Goal: Information Seeking & Learning: Learn about a topic

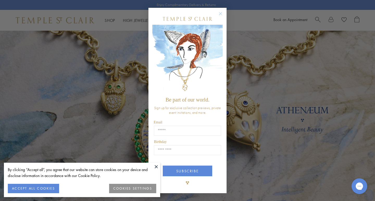
click at [155, 166] on button at bounding box center [156, 167] width 8 height 8
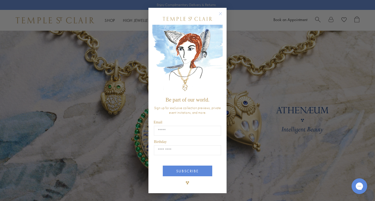
click at [221, 13] on circle "Close dialog" at bounding box center [220, 14] width 6 height 6
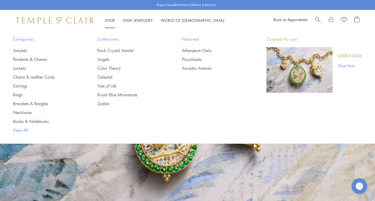
click at [21, 130] on link "View All" at bounding box center [45, 130] width 64 height 6
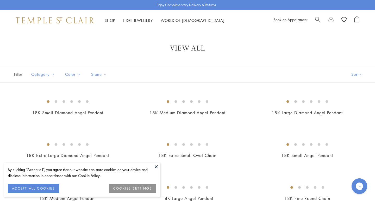
click at [156, 165] on button at bounding box center [156, 167] width 8 height 8
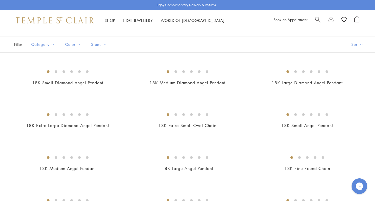
scroll to position [69, 0]
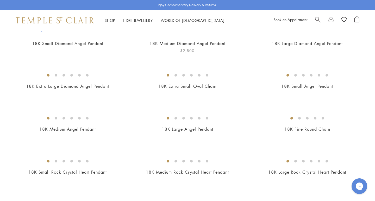
click at [0, 0] on img at bounding box center [0, 0] width 0 height 0
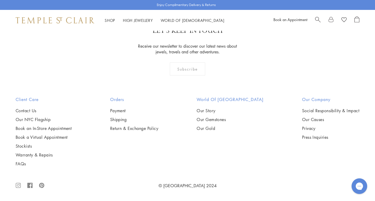
scroll to position [1965, 0]
click at [0, 0] on img at bounding box center [0, 0] width 0 height 0
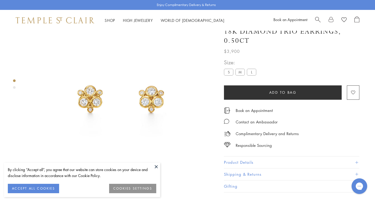
scroll to position [27, 0]
click at [156, 165] on button at bounding box center [156, 167] width 8 height 8
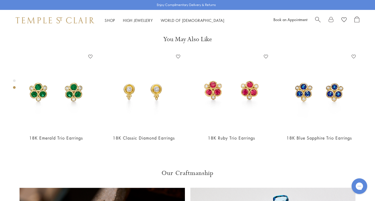
scroll to position [205, 0]
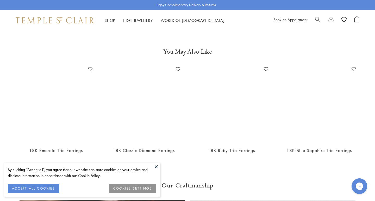
scroll to position [189, 0]
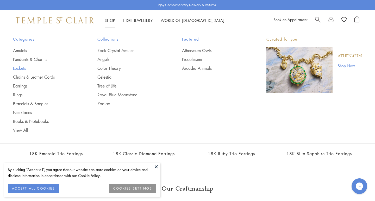
click at [16, 68] on link "Lockets" at bounding box center [45, 68] width 64 height 6
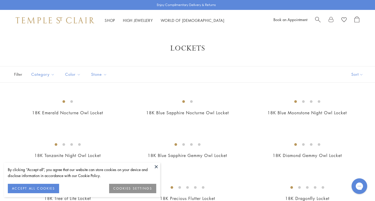
click at [156, 166] on button at bounding box center [156, 167] width 8 height 8
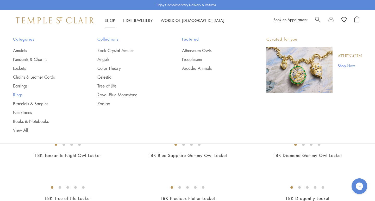
click at [19, 93] on link "Rings" at bounding box center [45, 95] width 64 height 6
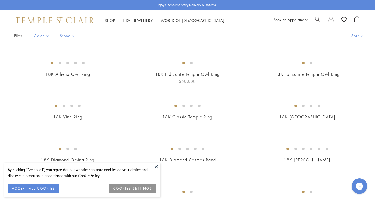
scroll to position [58, 0]
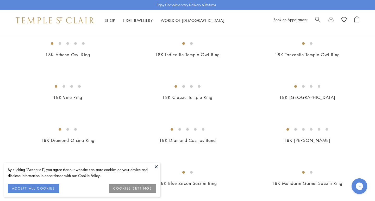
click at [155, 166] on button at bounding box center [156, 167] width 8 height 8
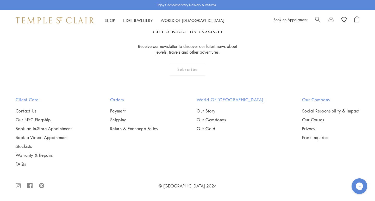
scroll to position [1458, 0]
click at [0, 0] on img at bounding box center [0, 0] width 0 height 0
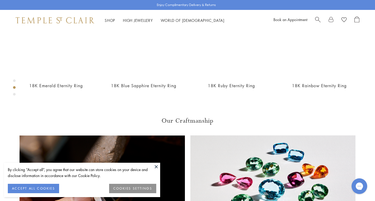
scroll to position [258, 0]
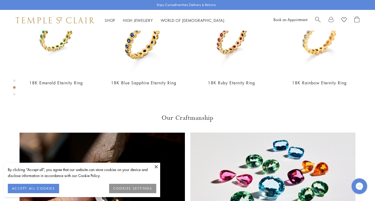
click at [37, 187] on button "ACCEPT ALL COOKIES" at bounding box center [33, 188] width 51 height 9
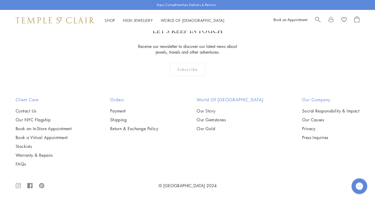
scroll to position [577, 0]
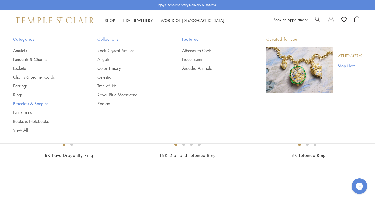
click at [23, 102] on link "Bracelets & Bangles" at bounding box center [45, 104] width 64 height 6
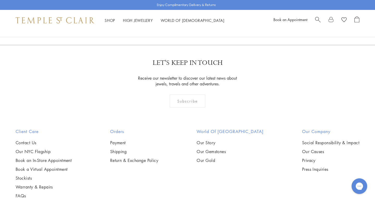
scroll to position [610, 0]
click at [0, 0] on img at bounding box center [0, 0] width 0 height 0
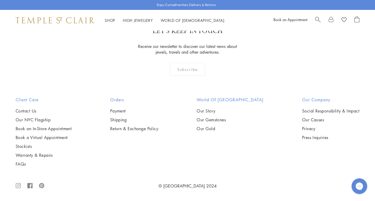
scroll to position [768, 0]
click at [0, 0] on img at bounding box center [0, 0] width 0 height 0
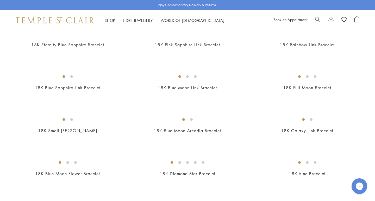
scroll to position [330, 0]
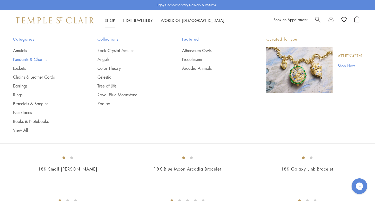
click at [21, 59] on link "Pendants & Charms" at bounding box center [45, 60] width 64 height 6
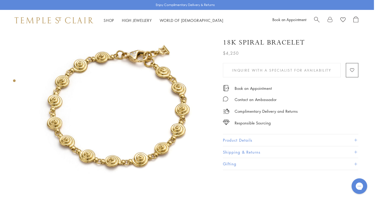
scroll to position [20, 1]
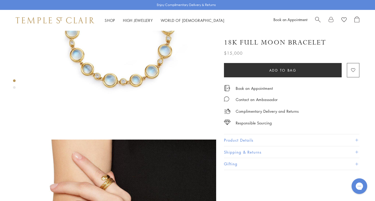
scroll to position [88, 0]
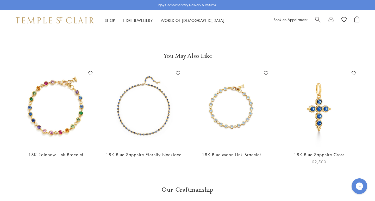
scroll to position [189, 0]
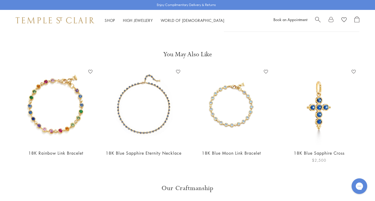
click at [317, 115] on img at bounding box center [318, 106] width 77 height 77
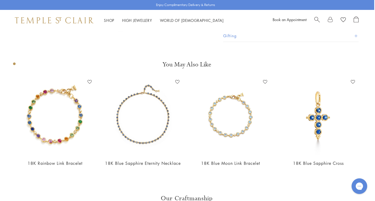
scroll to position [192, 1]
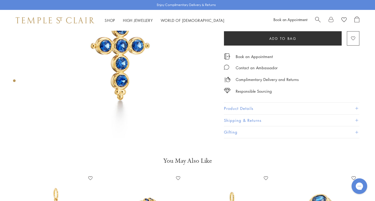
scroll to position [79, 0]
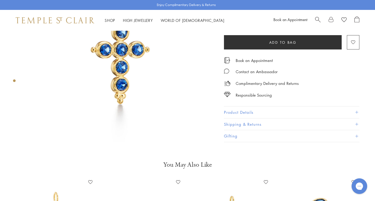
click at [251, 112] on button "Product Details" at bounding box center [291, 112] width 135 height 12
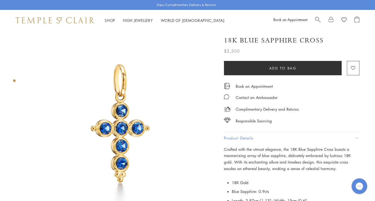
scroll to position [0, 0]
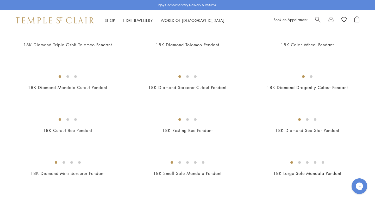
scroll to position [756, 0]
click at [317, 18] on span "Search" at bounding box center [317, 18] width 5 height 5
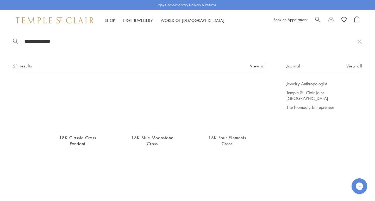
scroll to position [0, 0]
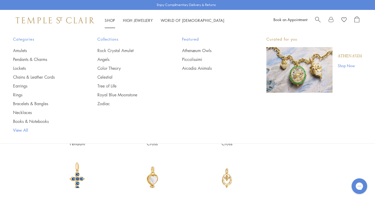
type input "**********"
click at [22, 130] on link "View All" at bounding box center [45, 130] width 64 height 6
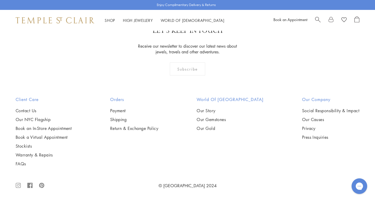
scroll to position [2352, 0]
click at [0, 0] on img at bounding box center [0, 0] width 0 height 0
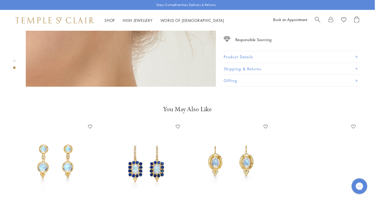
scroll to position [333, 0]
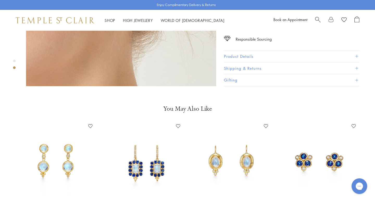
click at [333, 158] on img at bounding box center [318, 160] width 77 height 77
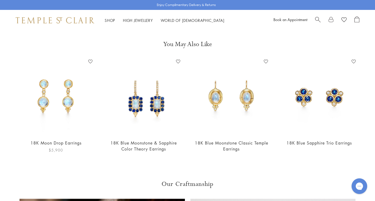
scroll to position [394, 0]
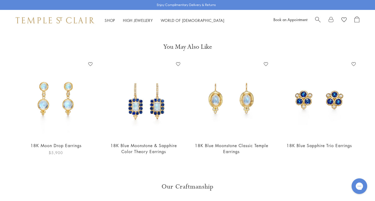
click at [69, 98] on img at bounding box center [55, 98] width 77 height 77
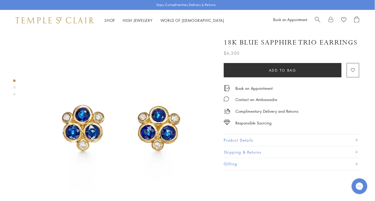
scroll to position [0, 0]
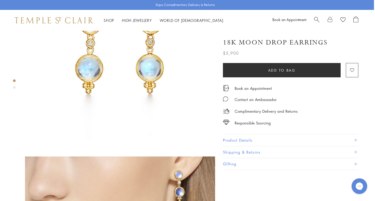
scroll to position [72, 1]
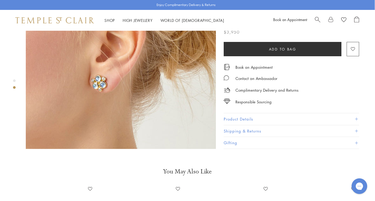
scroll to position [236, 0]
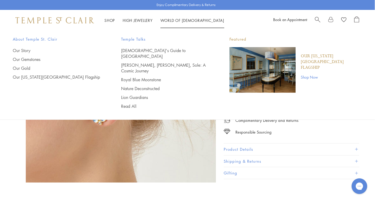
click at [177, 20] on link "World of [GEOGRAPHIC_DATA][DEMOGRAPHIC_DATA]" at bounding box center [192, 20] width 64 height 5
